Goal: Navigation & Orientation: Find specific page/section

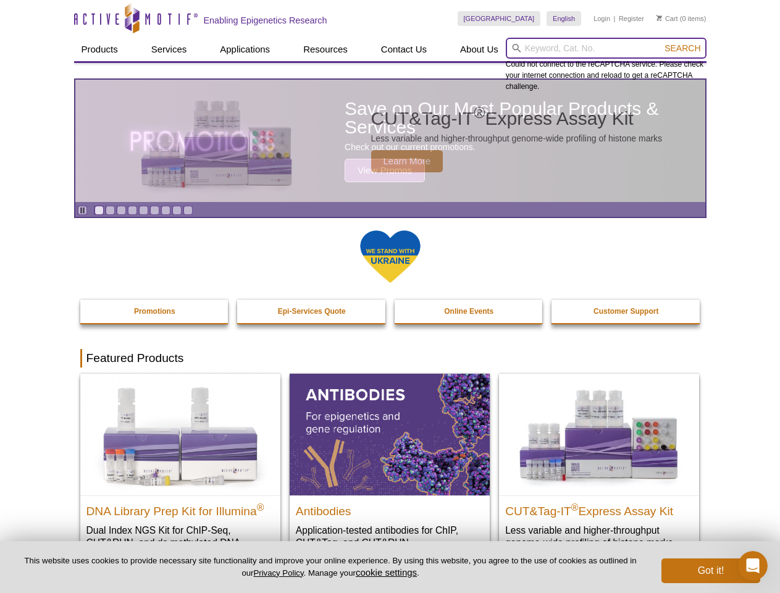
click at [605, 48] on input "search" at bounding box center [606, 48] width 201 height 21
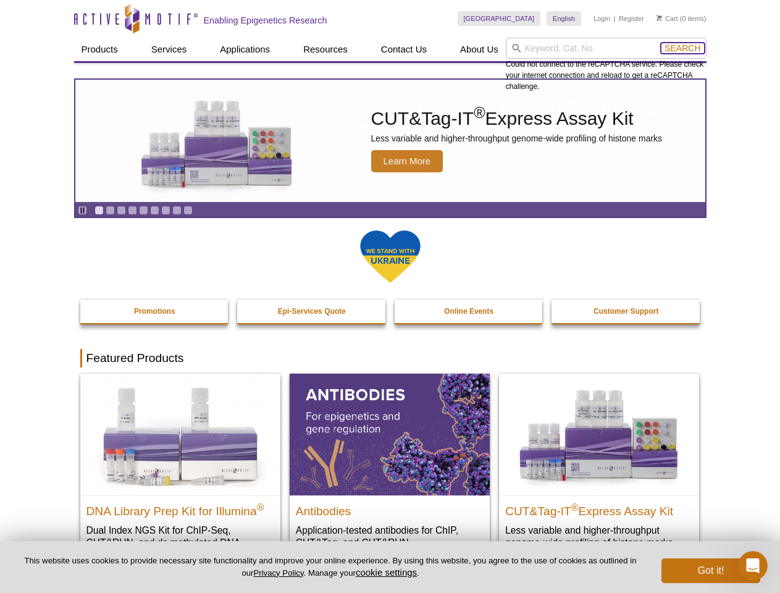
click at [682, 48] on span "Search" at bounding box center [682, 48] width 36 height 10
click at [82, 210] on icon "Pause" at bounding box center [82, 210] width 8 height 8
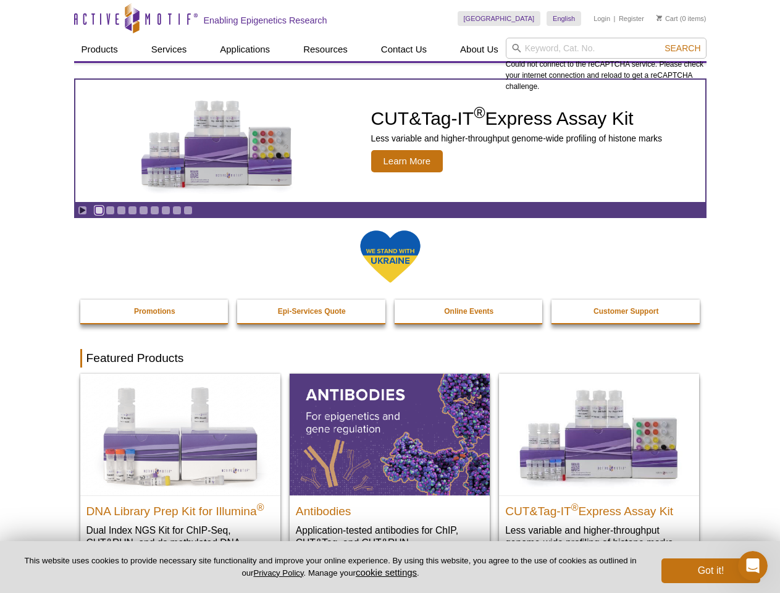
click at [99, 210] on link "Go to slide 1" at bounding box center [98, 210] width 9 height 9
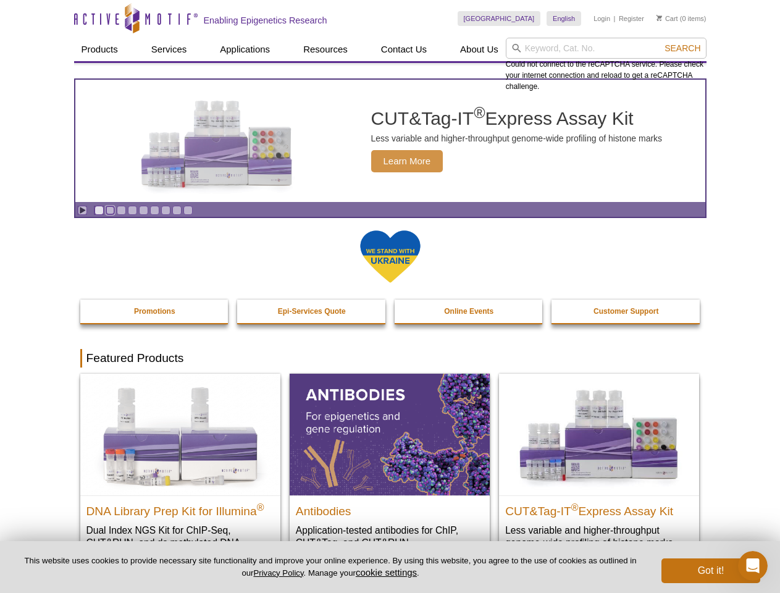
click at [110, 210] on link "Go to slide 2" at bounding box center [110, 210] width 9 height 9
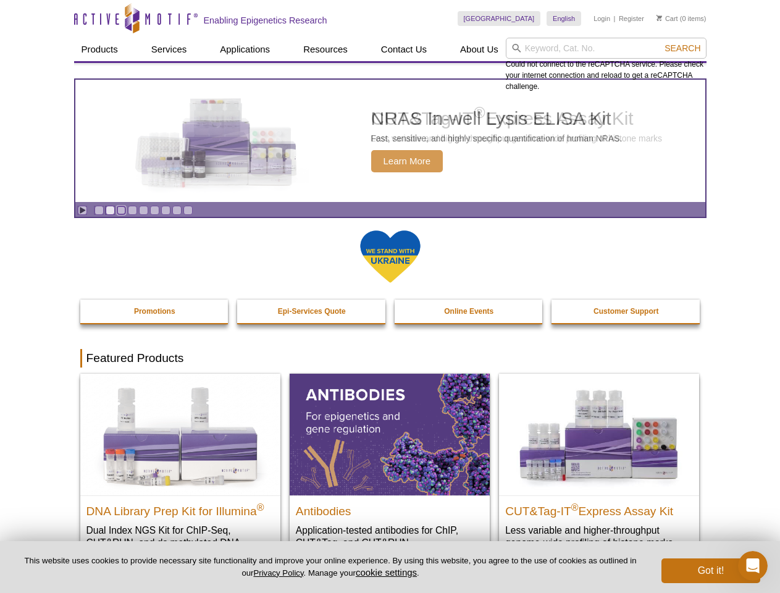
click at [121, 210] on link "Go to slide 3" at bounding box center [121, 210] width 9 height 9
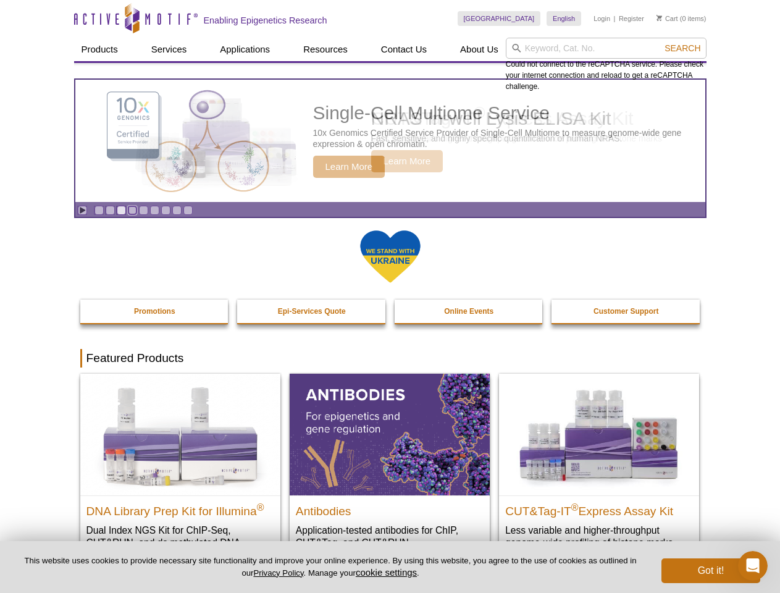
click at [132, 210] on link "Go to slide 4" at bounding box center [132, 210] width 9 height 9
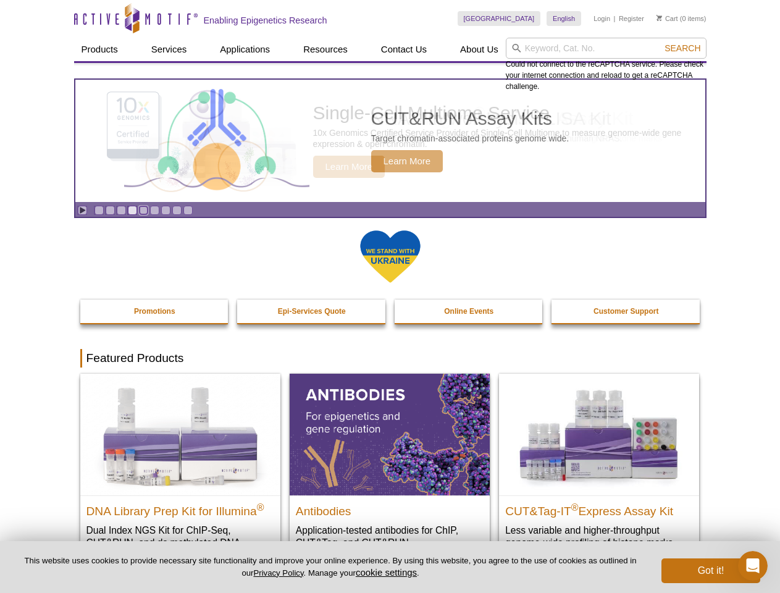
click at [143, 210] on link "Go to slide 5" at bounding box center [143, 210] width 9 height 9
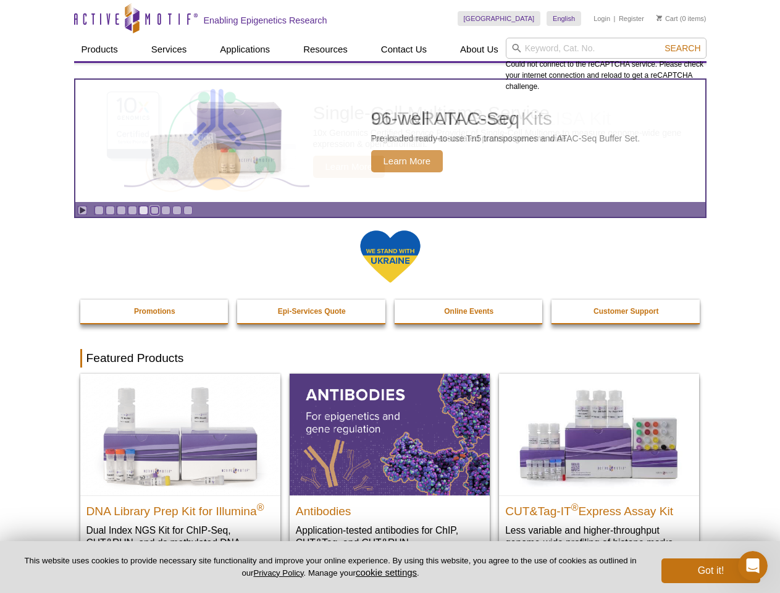
click at [154, 210] on link "Go to slide 6" at bounding box center [154, 210] width 9 height 9
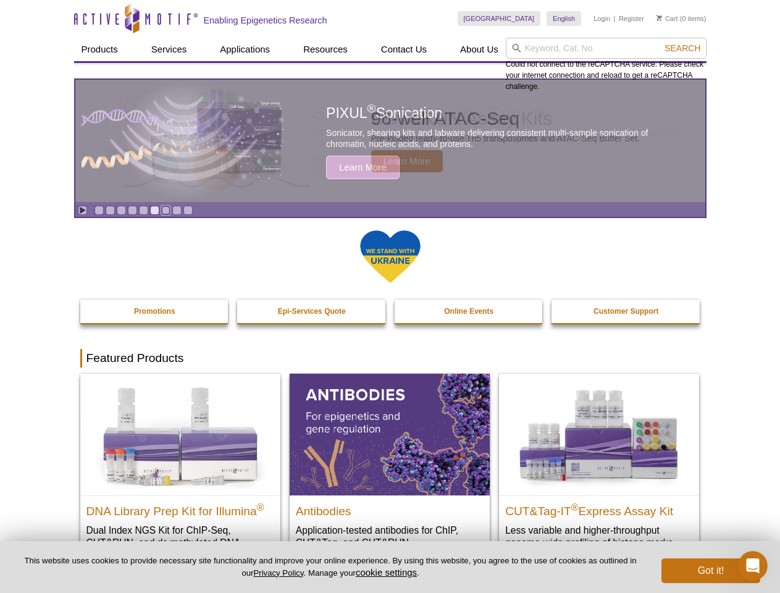
click at [165, 210] on link "Go to slide 7" at bounding box center [165, 210] width 9 height 9
